Goal: Information Seeking & Learning: Learn about a topic

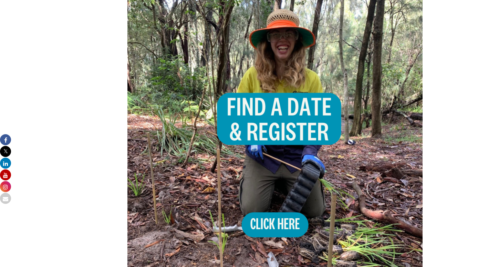
scroll to position [437, 0]
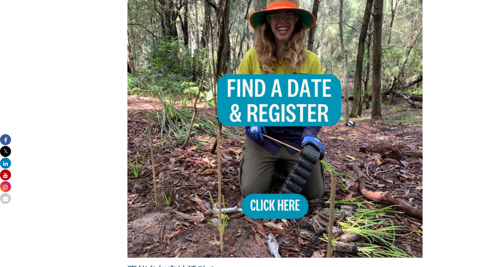
click at [293, 212] on img at bounding box center [275, 110] width 296 height 296
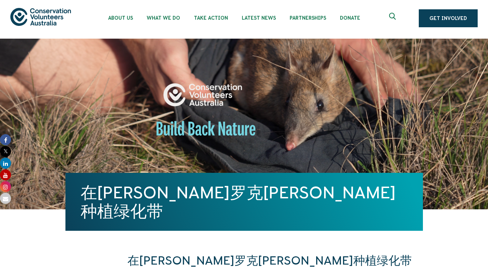
scroll to position [0, 0]
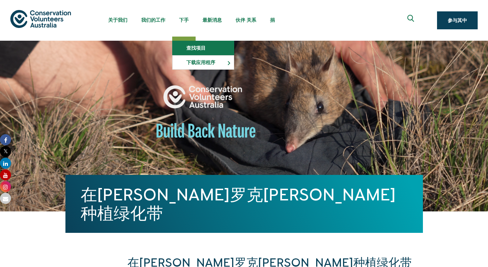
click at [187, 50] on link "查找项目" at bounding box center [203, 48] width 61 height 14
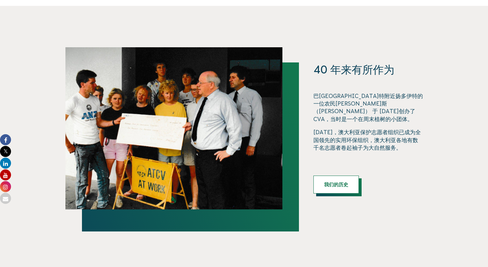
scroll to position [586, 0]
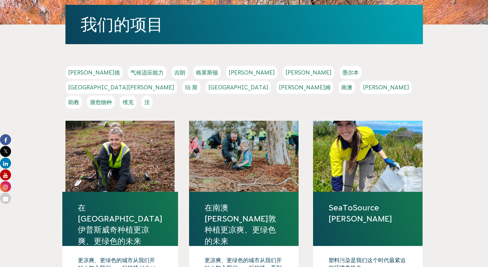
scroll to position [138, 0]
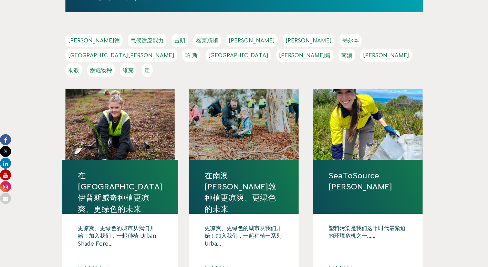
click at [360, 56] on link "[PERSON_NAME]" at bounding box center [386, 55] width 52 height 13
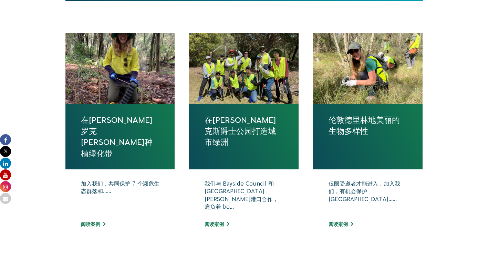
scroll to position [276, 0]
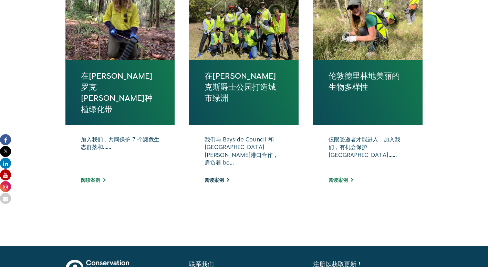
click at [222, 179] on link "阅读案例" at bounding box center [217, 180] width 24 height 6
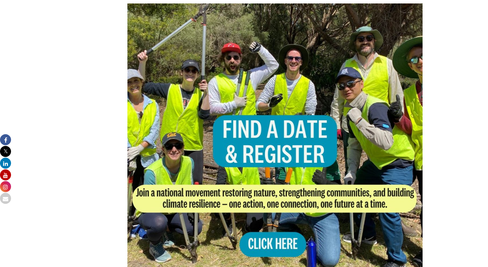
scroll to position [379, 0]
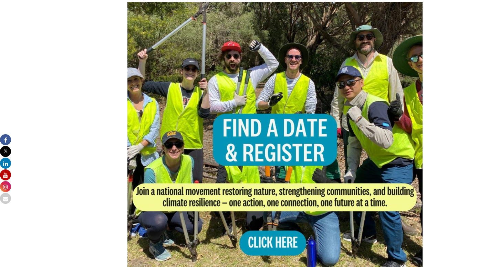
click at [290, 239] on img at bounding box center [275, 150] width 296 height 296
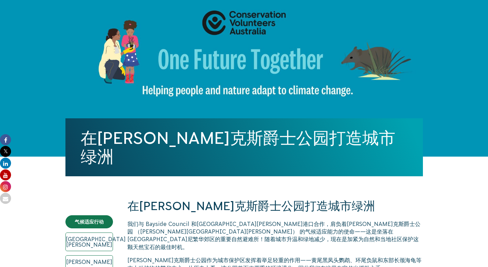
scroll to position [0, 0]
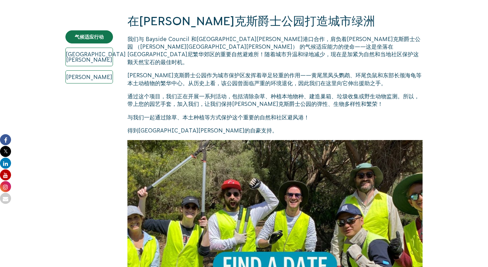
scroll to position [69, 0]
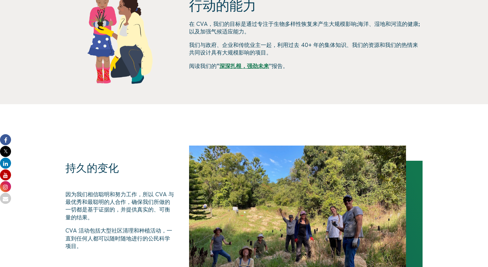
scroll to position [103, 0]
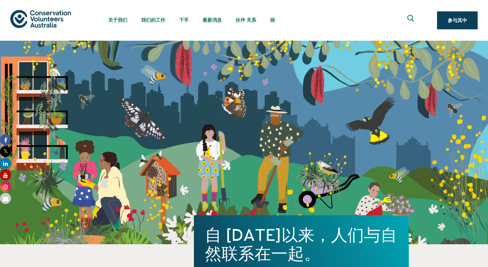
click at [416, 15] on button at bounding box center [411, 20] width 17 height 17
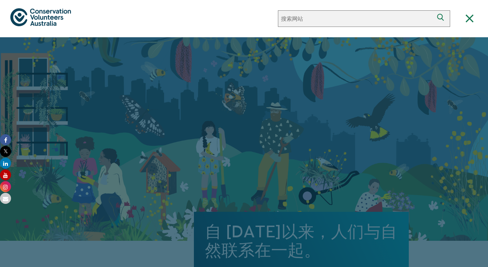
click at [468, 16] on icon "Close search box" at bounding box center [470, 18] width 8 height 8
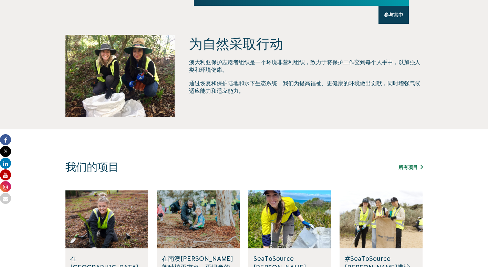
scroll to position [276, 0]
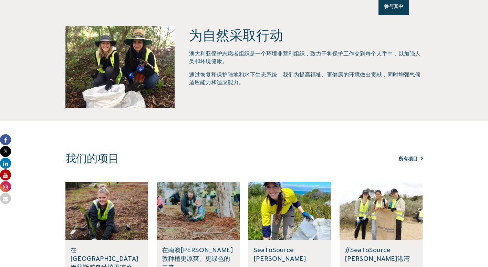
click at [417, 160] on link "所有项目" at bounding box center [410, 159] width 24 height 6
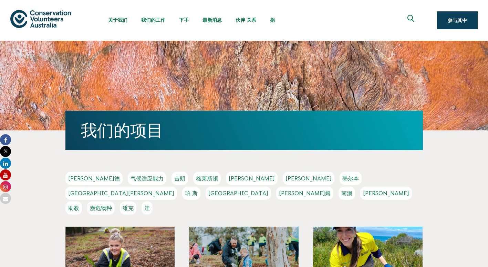
click at [410, 21] on icon "展开搜索框" at bounding box center [411, 20] width 9 height 10
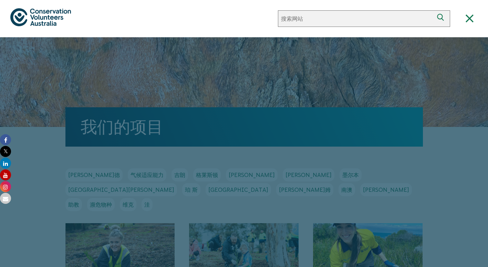
click at [387, 22] on input "搜索网站" at bounding box center [356, 18] width 156 height 17
type input "Sydney"
click at [434, 10] on button "搜索" at bounding box center [442, 18] width 17 height 17
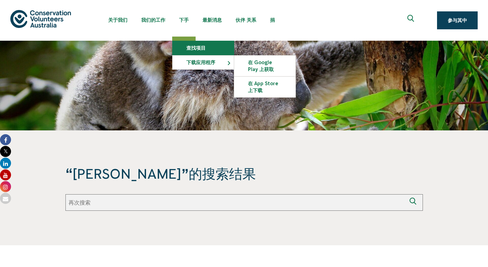
click at [203, 50] on link "查找项目" at bounding box center [203, 48] width 61 height 14
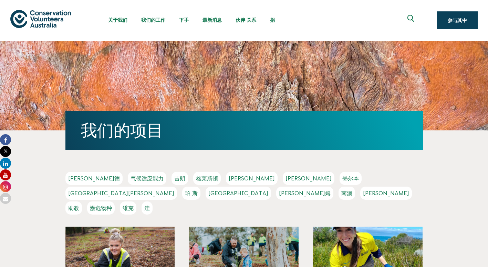
scroll to position [103, 0]
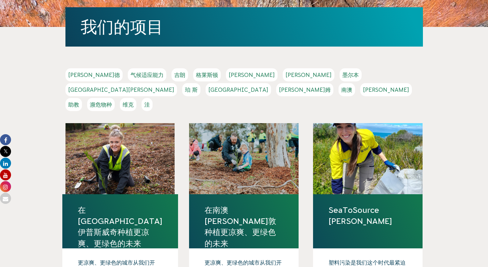
click at [360, 88] on link "悉尼" at bounding box center [386, 89] width 52 height 13
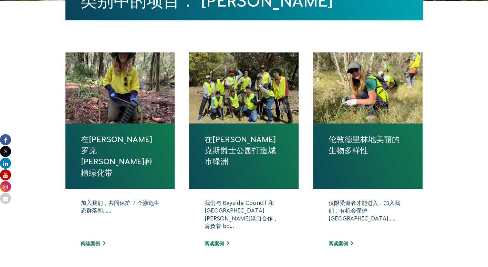
scroll to position [241, 0]
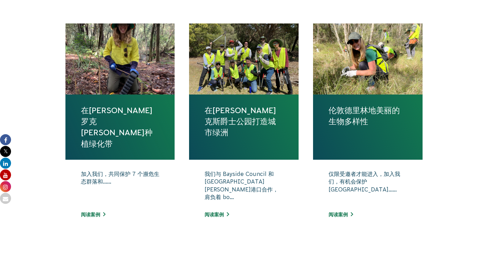
click at [115, 77] on div at bounding box center [120, 58] width 110 height 71
click at [95, 213] on link "阅读案例" at bounding box center [93, 214] width 24 height 6
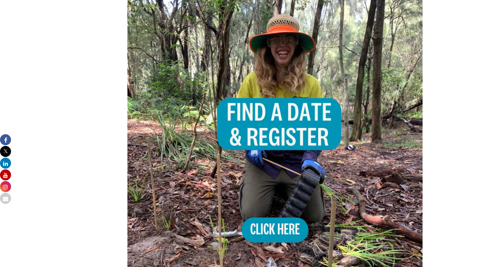
scroll to position [413, 0]
click at [266, 232] on img at bounding box center [275, 133] width 296 height 296
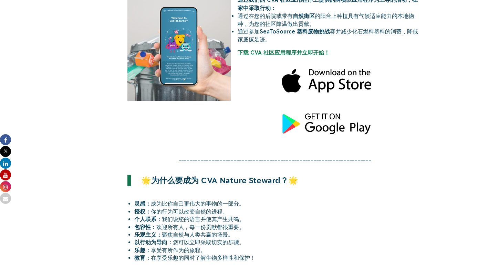
scroll to position [861, 0]
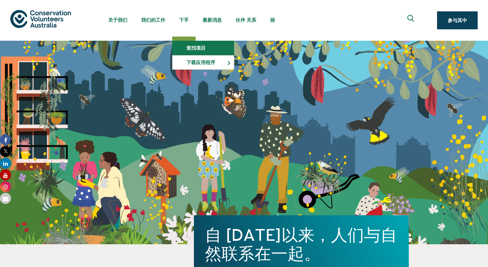
click at [176, 49] on link "查找项目" at bounding box center [203, 48] width 61 height 14
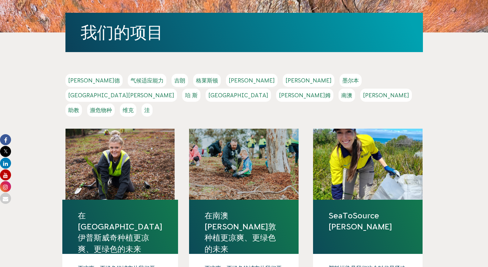
scroll to position [103, 0]
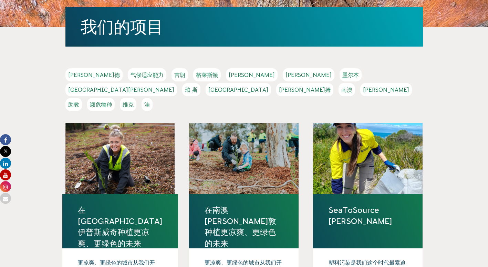
click at [360, 88] on link "悉尼" at bounding box center [386, 89] width 52 height 13
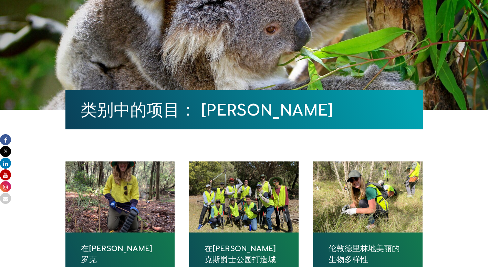
scroll to position [172, 0]
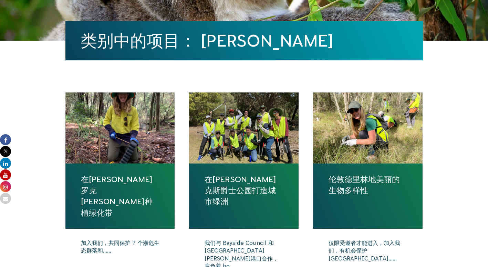
click at [142, 158] on div at bounding box center [120, 127] width 110 height 71
click at [103, 192] on link "在[PERSON_NAME]罗克[PERSON_NAME]种植绿化带" at bounding box center [120, 196] width 79 height 44
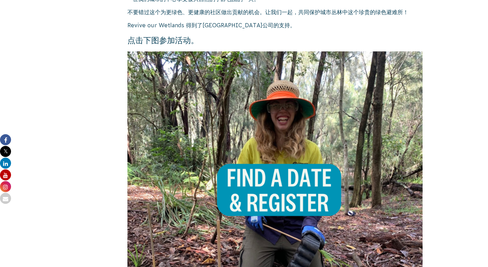
scroll to position [379, 0]
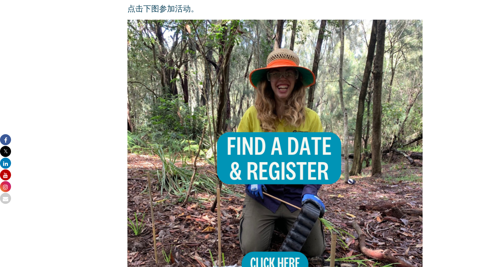
click at [319, 175] on img at bounding box center [275, 168] width 296 height 296
